Goal: Navigation & Orientation: Find specific page/section

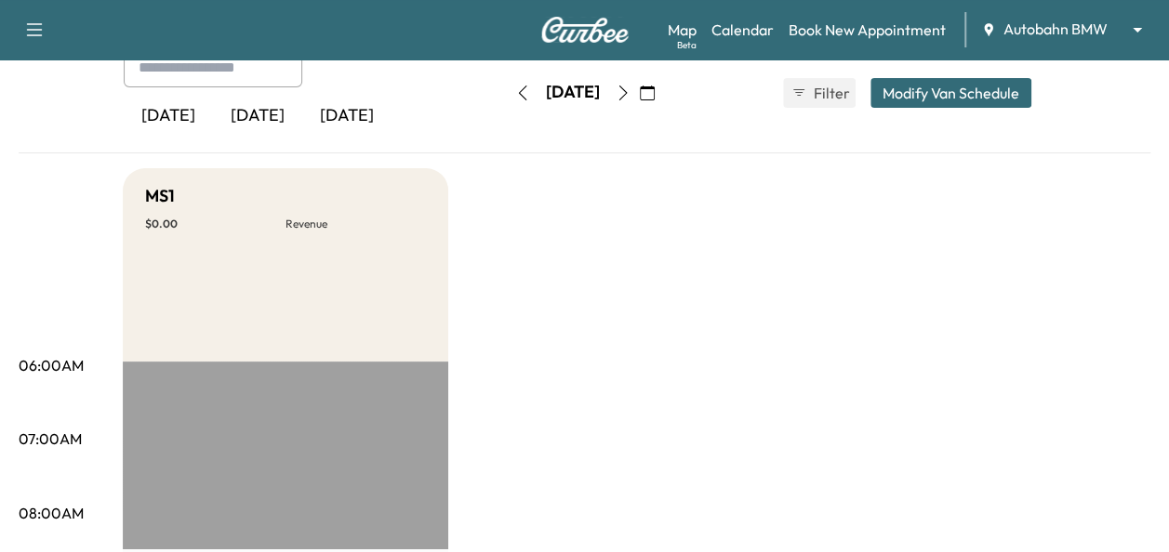
scroll to position [119, 0]
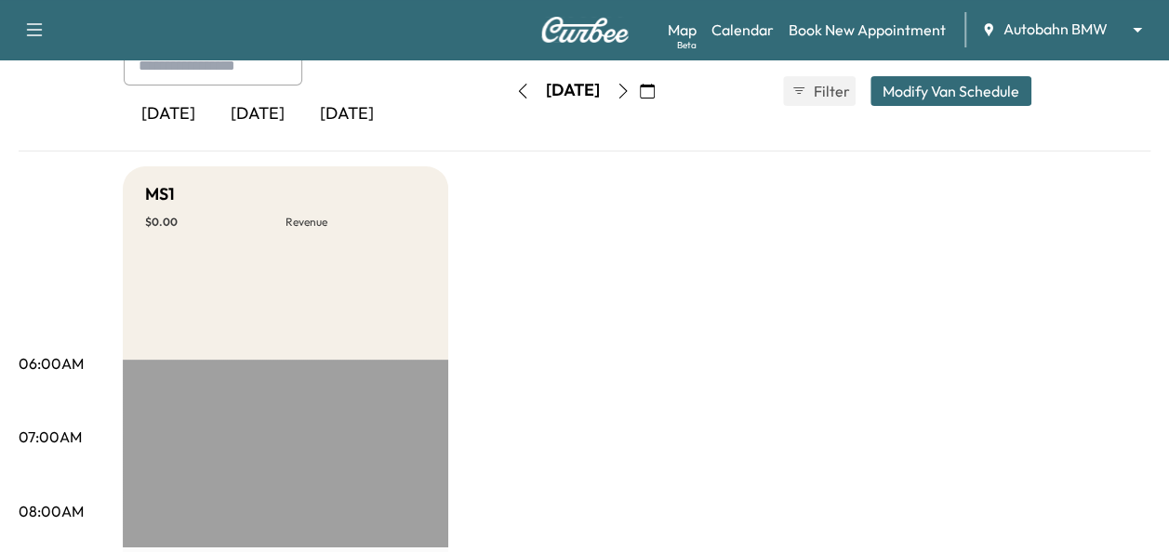
click at [1063, 13] on div "Map Beta Calendar Book New Appointment Autobahn BMW ******** ​" at bounding box center [911, 29] width 486 height 35
click at [631, 89] on icon "button" at bounding box center [623, 91] width 15 height 15
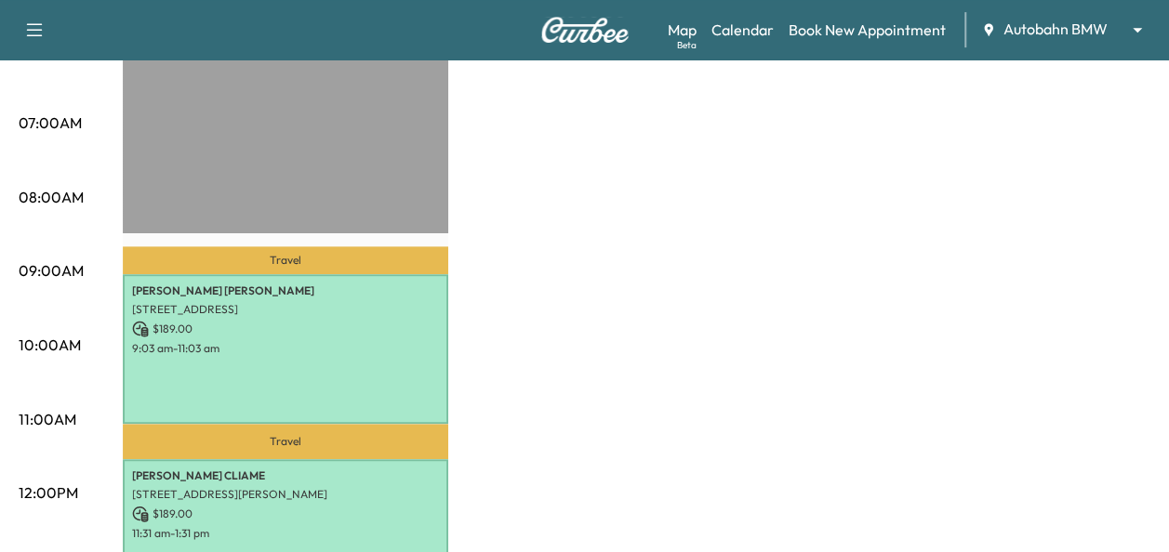
scroll to position [442, 0]
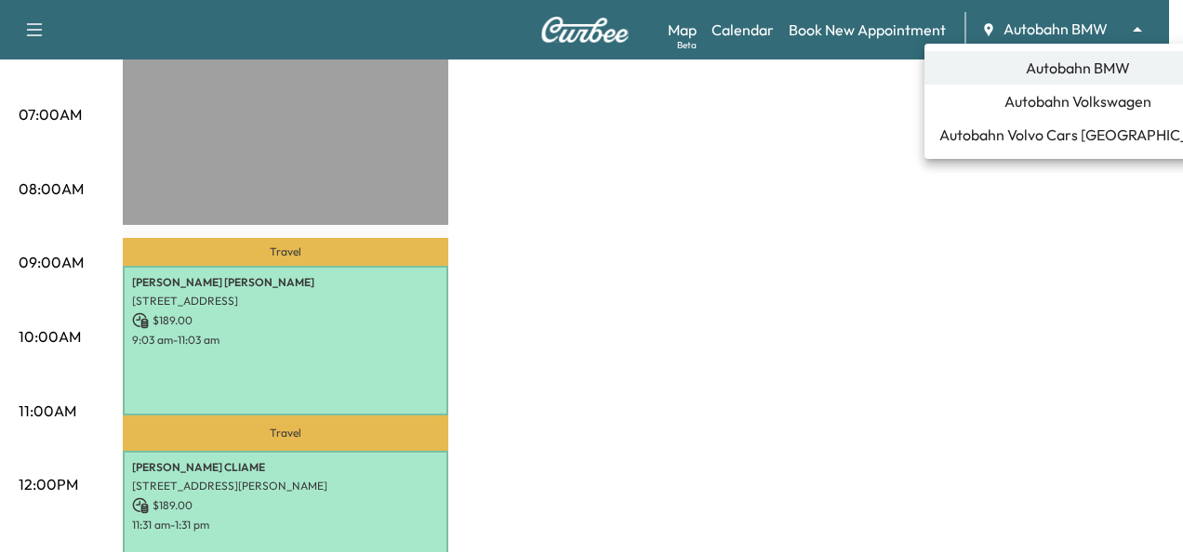
click at [1044, 84] on li "Autobahn BMW" at bounding box center [1077, 67] width 307 height 33
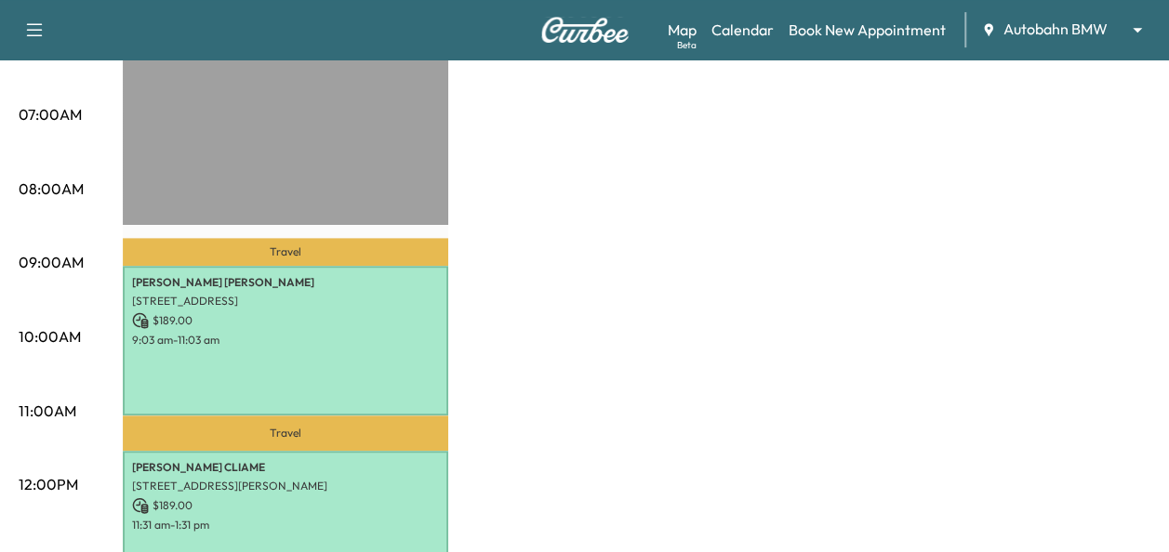
click at [1080, 18] on div "Map Beta Calendar Book New Appointment Autobahn BMW ******** ​" at bounding box center [911, 29] width 486 height 35
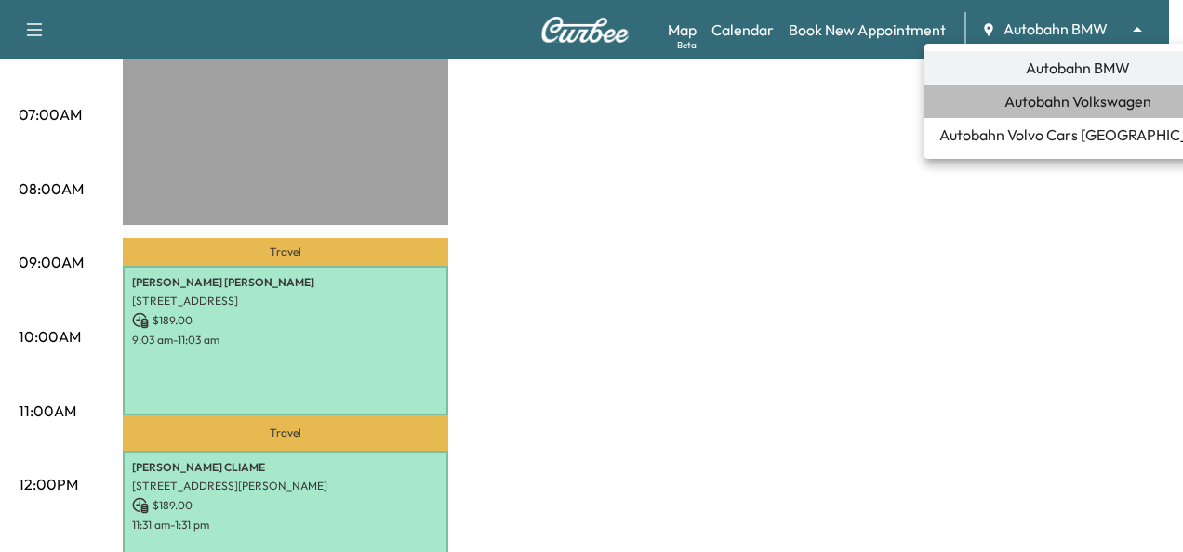
click at [1064, 96] on span "Autobahn Volkswagen" at bounding box center [1077, 101] width 147 height 22
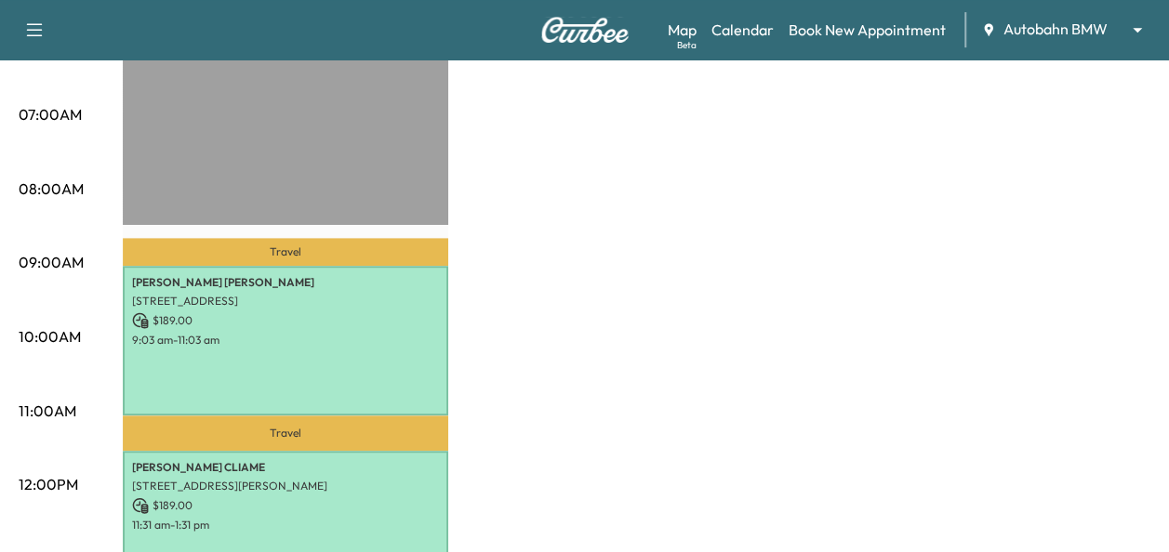
scroll to position [0, 0]
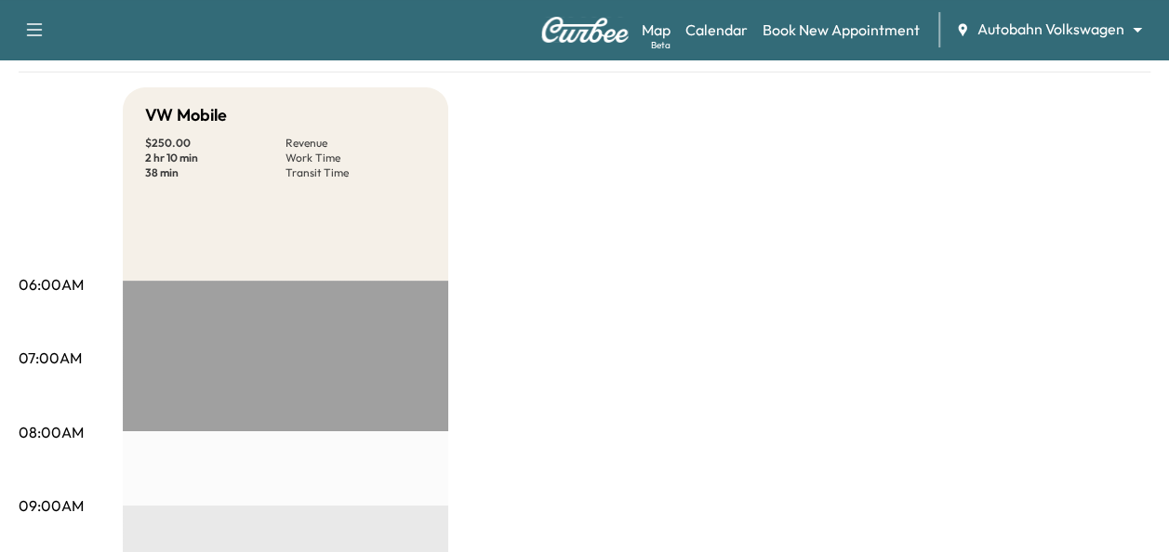
scroll to position [186, 0]
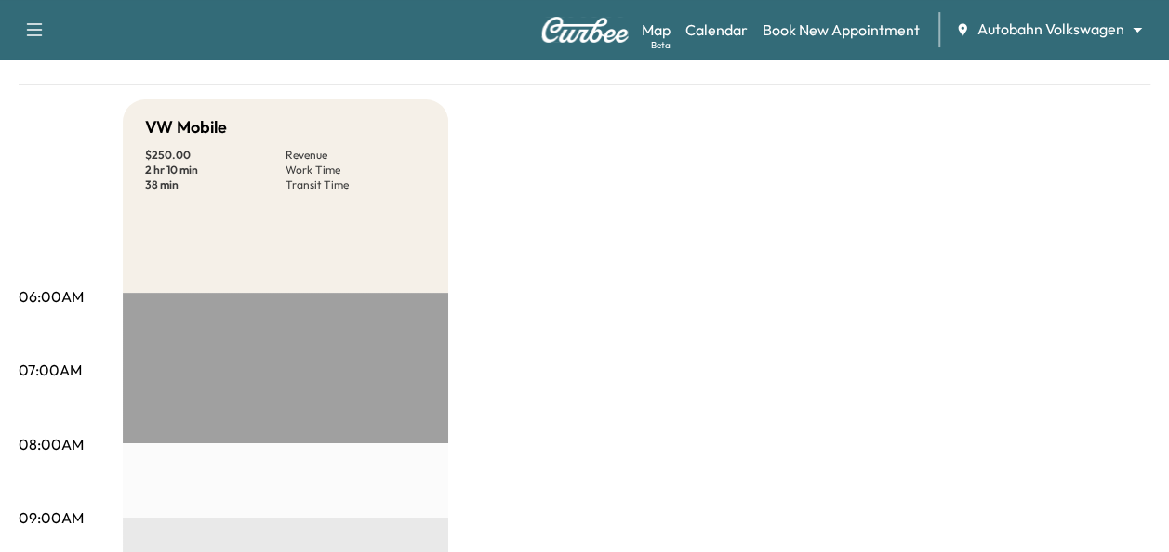
click at [1088, 46] on div "Map Beta Calendar Book New Appointment Autobahn Volkswagen ******** ​" at bounding box center [898, 29] width 512 height 35
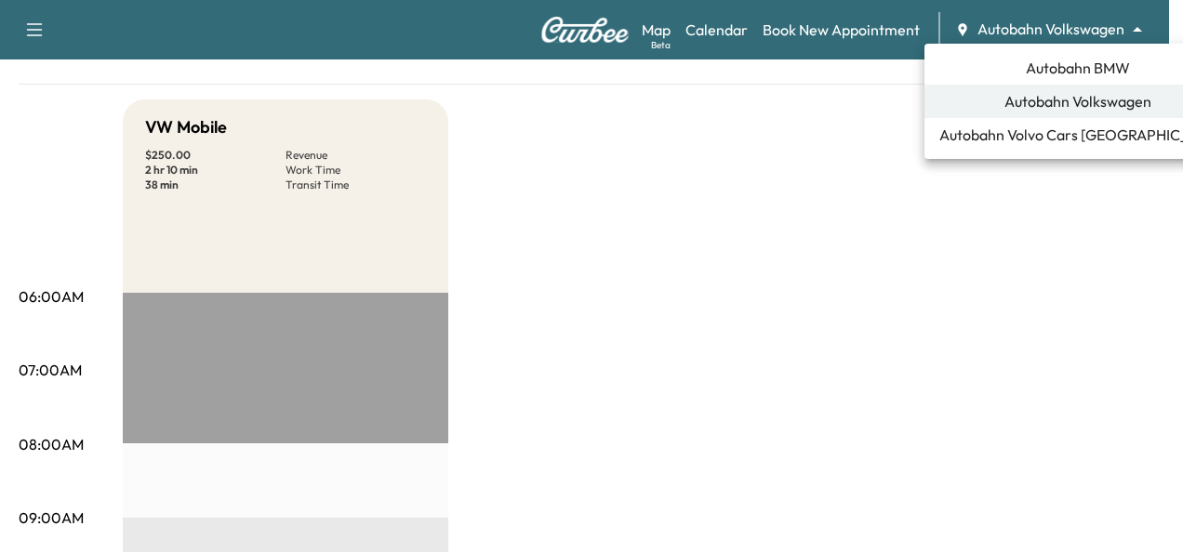
click at [1097, 20] on body "Support Log Out Map Beta Calendar Book New Appointment Autobahn Volkswagen ****…" at bounding box center [591, 90] width 1183 height 552
click at [618, 126] on div at bounding box center [591, 276] width 1183 height 552
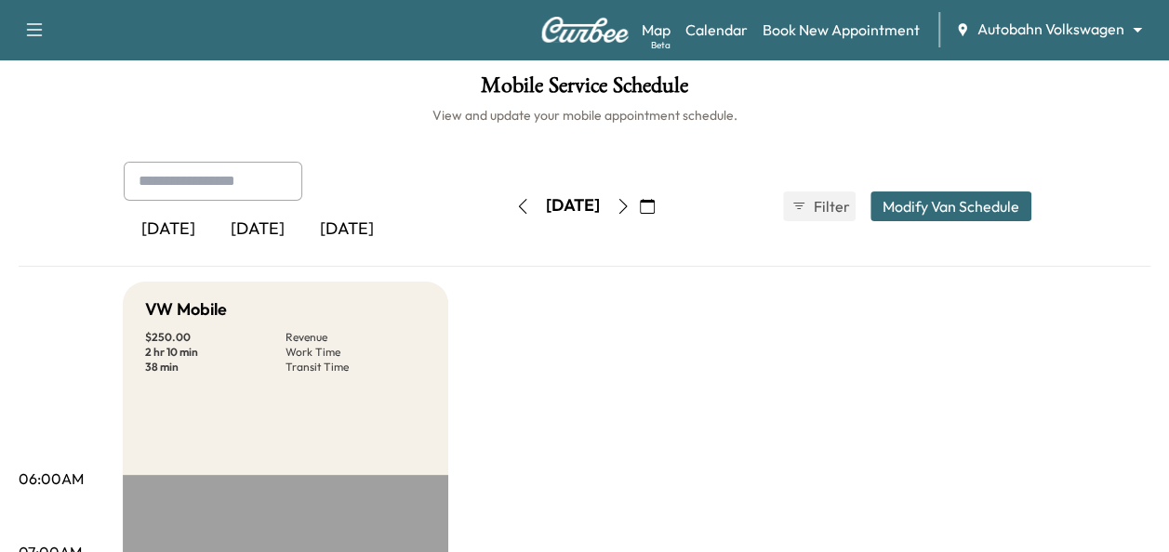
scroll to position [0, 0]
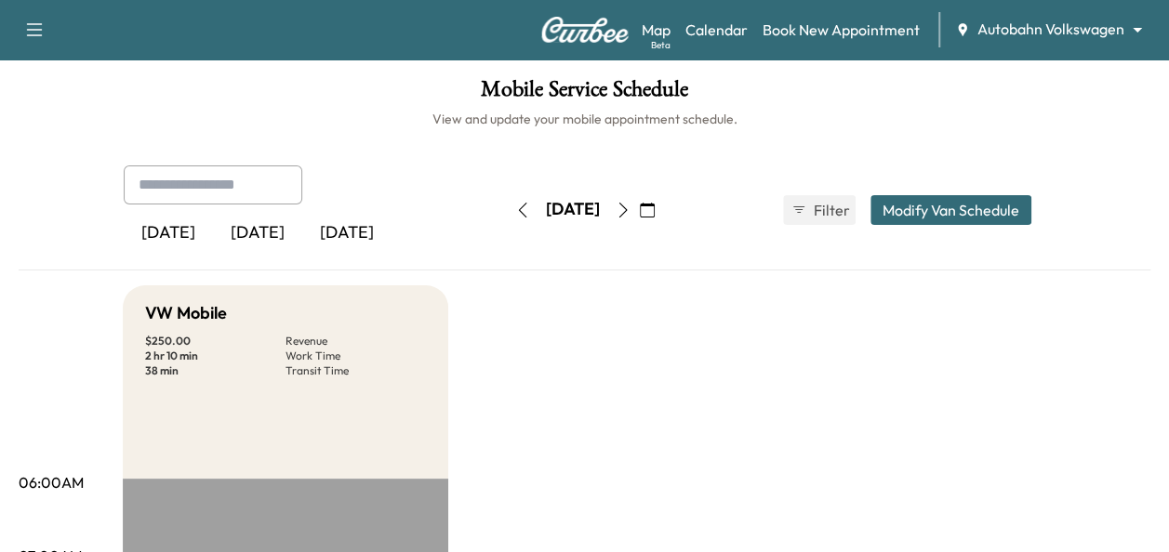
click at [631, 215] on icon "button" at bounding box center [623, 210] width 15 height 15
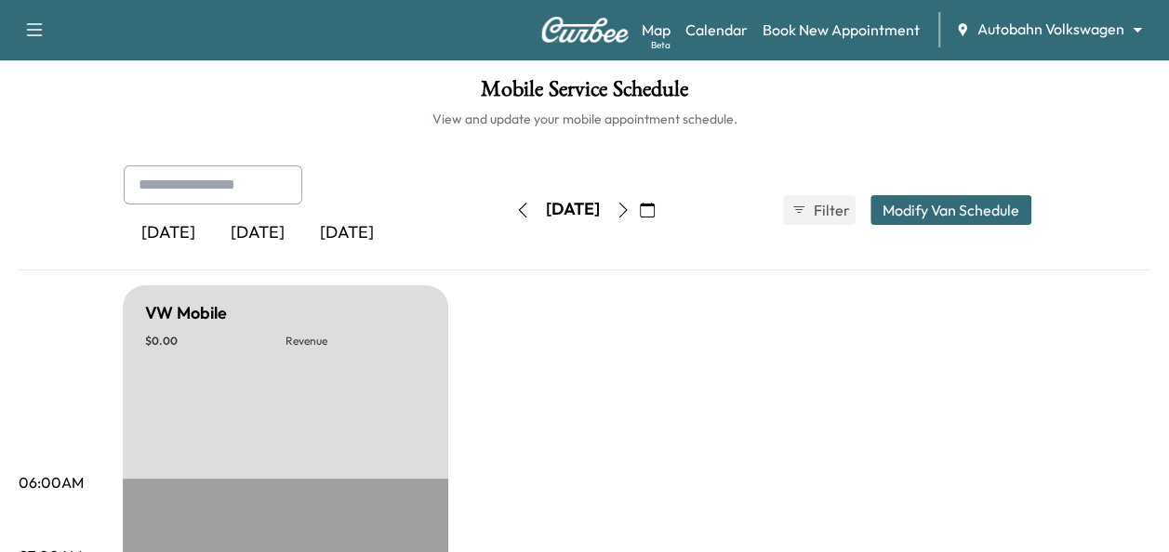
click at [631, 210] on icon "button" at bounding box center [623, 210] width 15 height 15
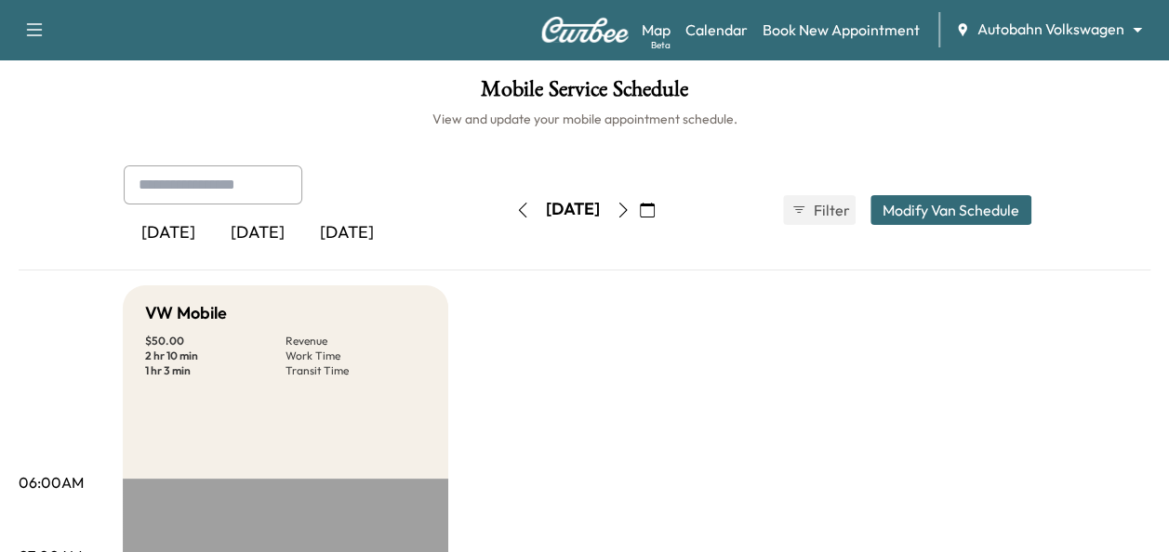
click at [631, 212] on icon "button" at bounding box center [623, 210] width 15 height 15
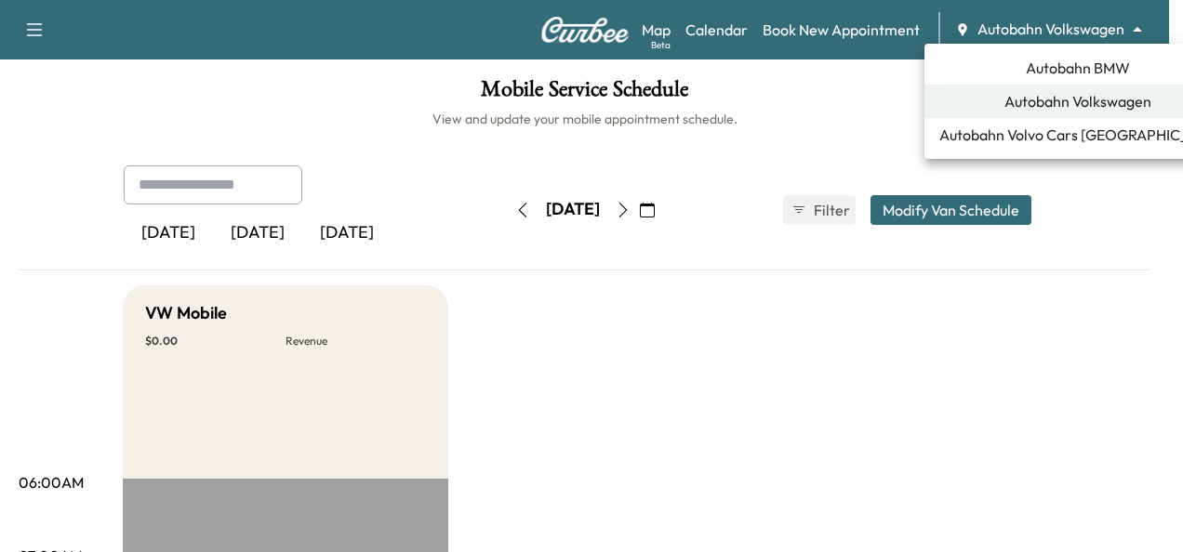
click at [1070, 19] on body "Support Log Out Map Beta Calendar Book New Appointment Autobahn Volkswagen ****…" at bounding box center [591, 276] width 1183 height 552
click at [1045, 80] on li "Autobahn BMW" at bounding box center [1077, 67] width 307 height 33
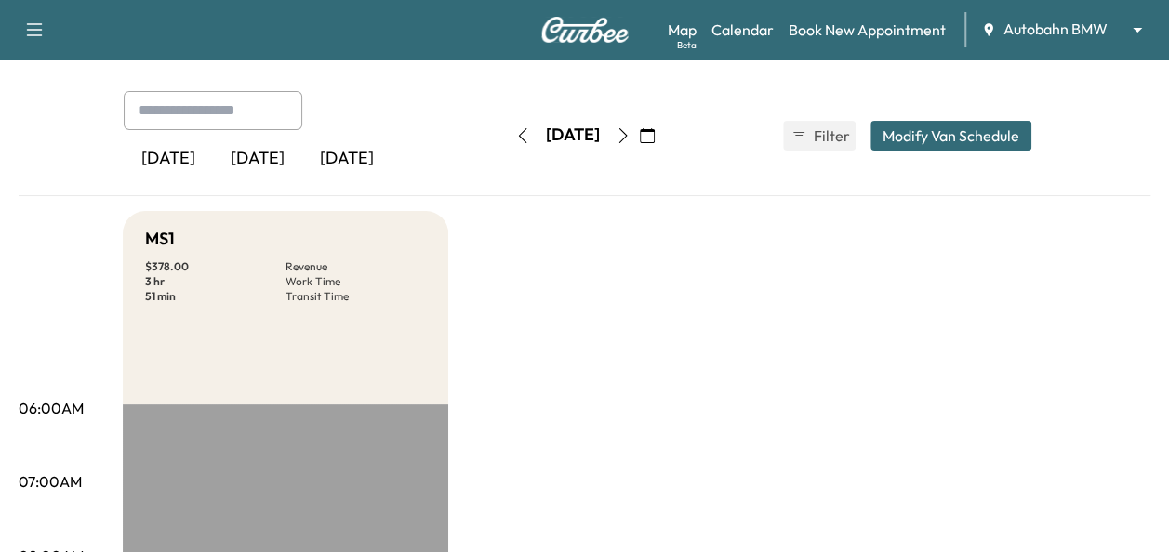
scroll to position [58, 0]
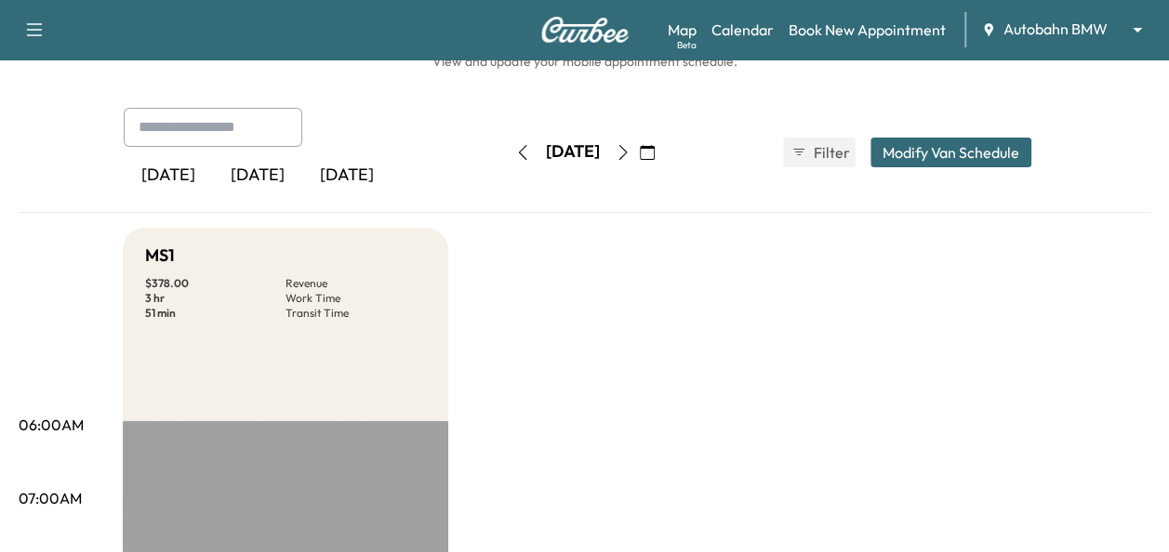
click at [515, 156] on icon "button" at bounding box center [522, 152] width 15 height 15
click at [515, 152] on icon "button" at bounding box center [522, 152] width 15 height 15
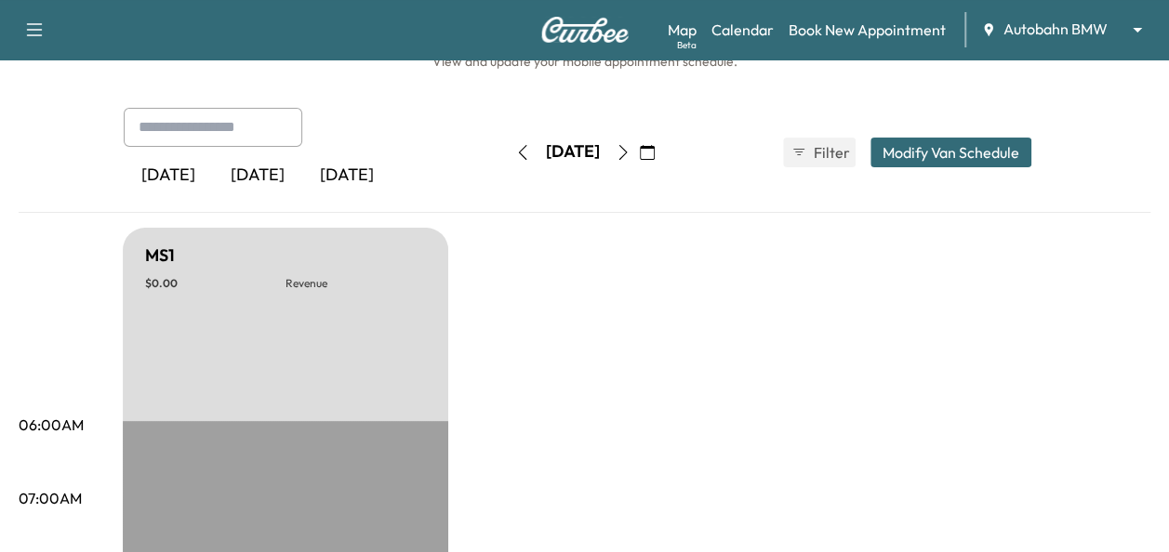
click at [515, 152] on icon "button" at bounding box center [522, 152] width 15 height 15
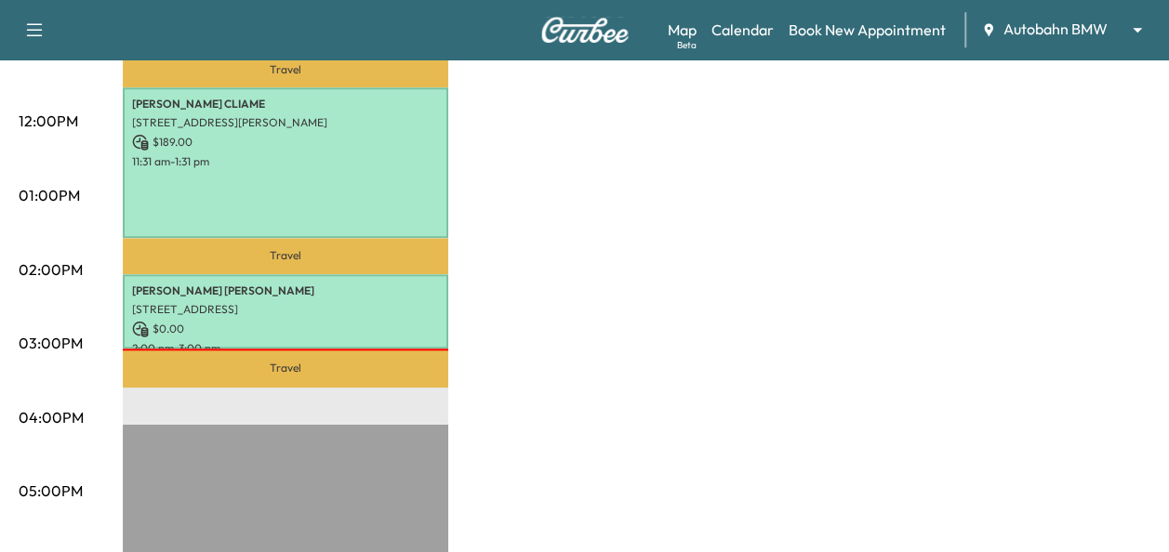
scroll to position [795, 0]
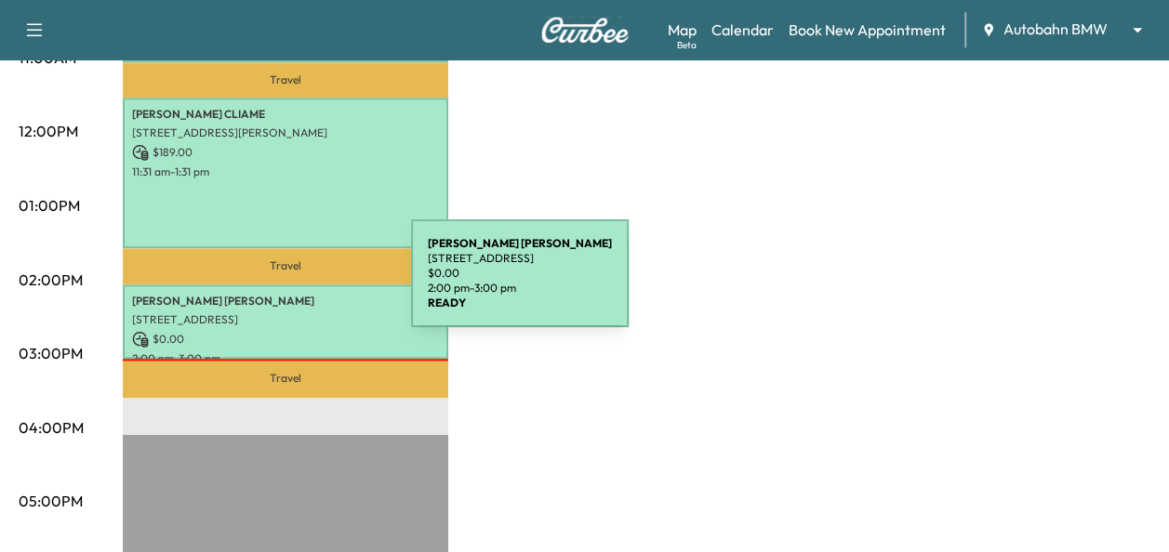
click at [272, 294] on p "[PERSON_NAME]" at bounding box center [285, 301] width 307 height 15
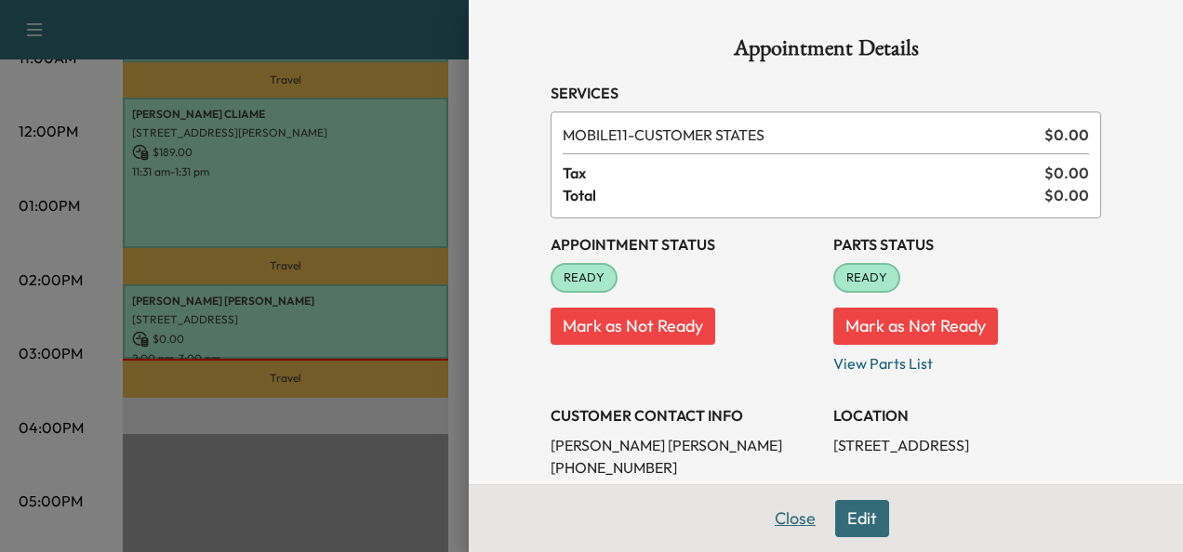
click at [777, 506] on button "Close" at bounding box center [795, 518] width 65 height 37
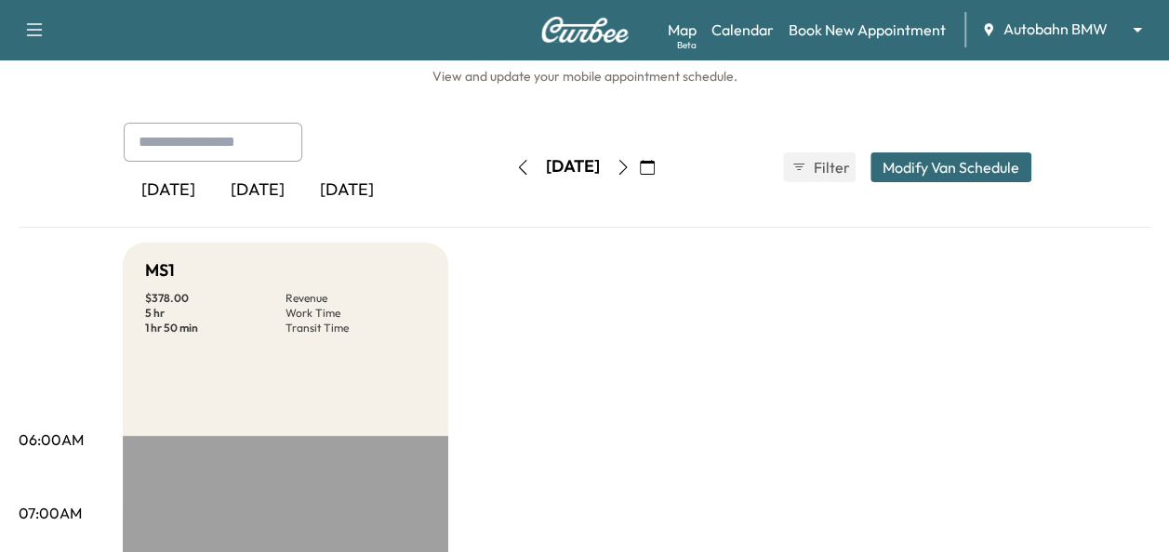
scroll to position [0, 0]
